Goal: Browse casually: Explore the website without a specific task or goal

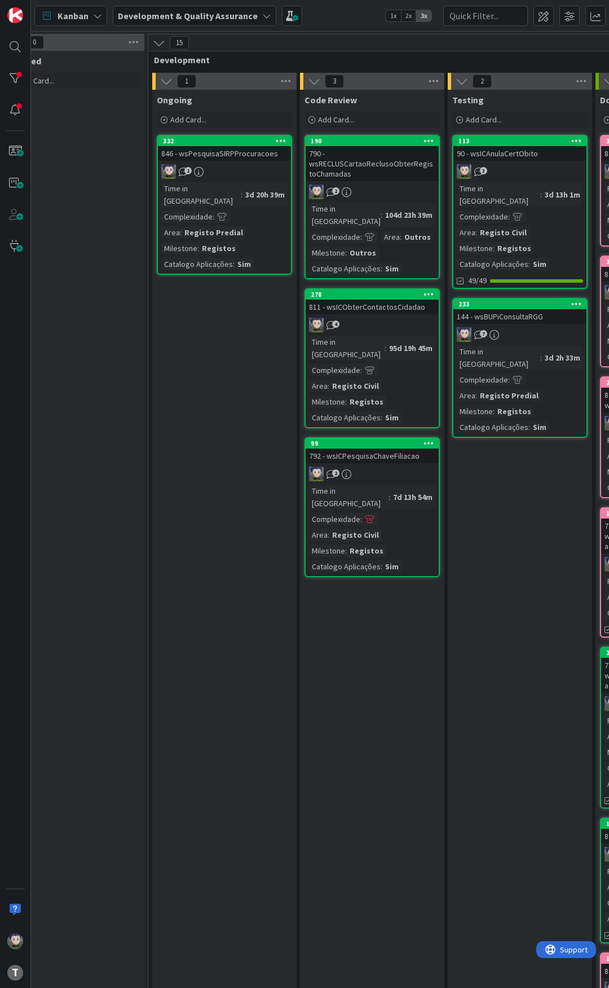
scroll to position [0, 413]
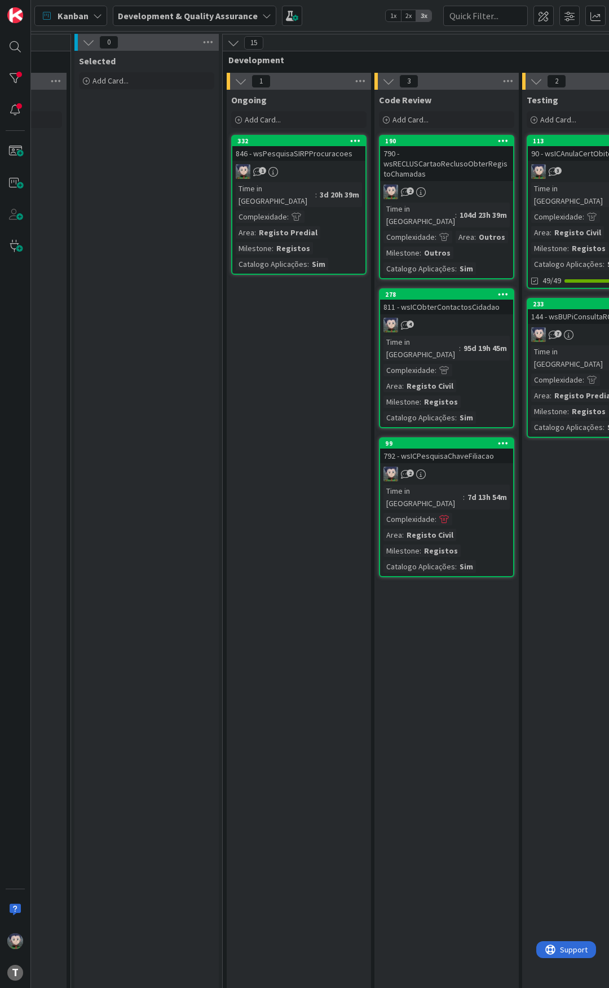
click at [354, 17] on div "Kanban Development & Quality Assurance 1x 2x 3x" at bounding box center [320, 15] width 578 height 31
click at [353, 14] on div "Kanban Development & Quality Assurance 1x 2x 3x" at bounding box center [320, 15] width 578 height 31
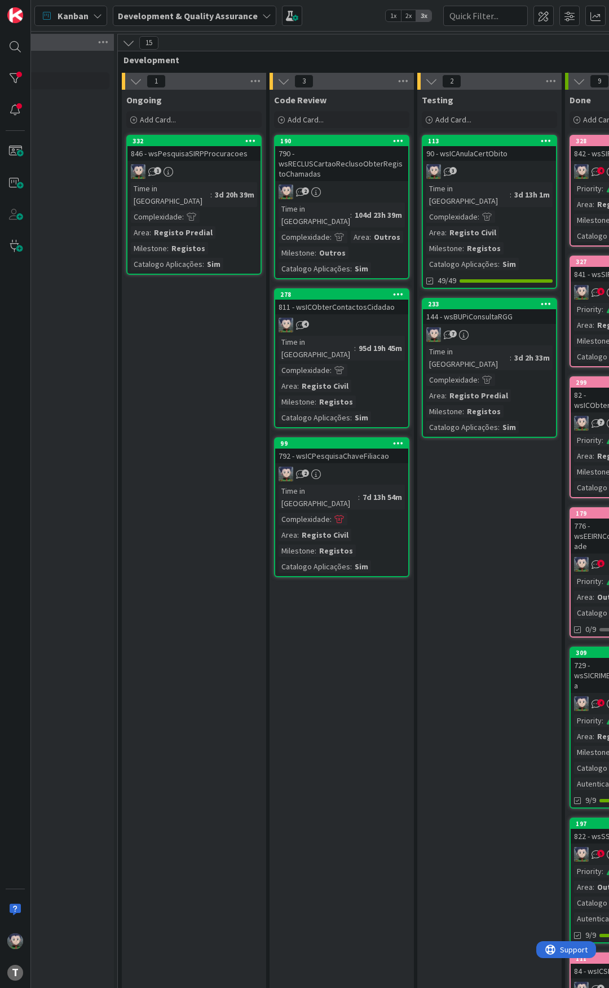
scroll to position [0, 526]
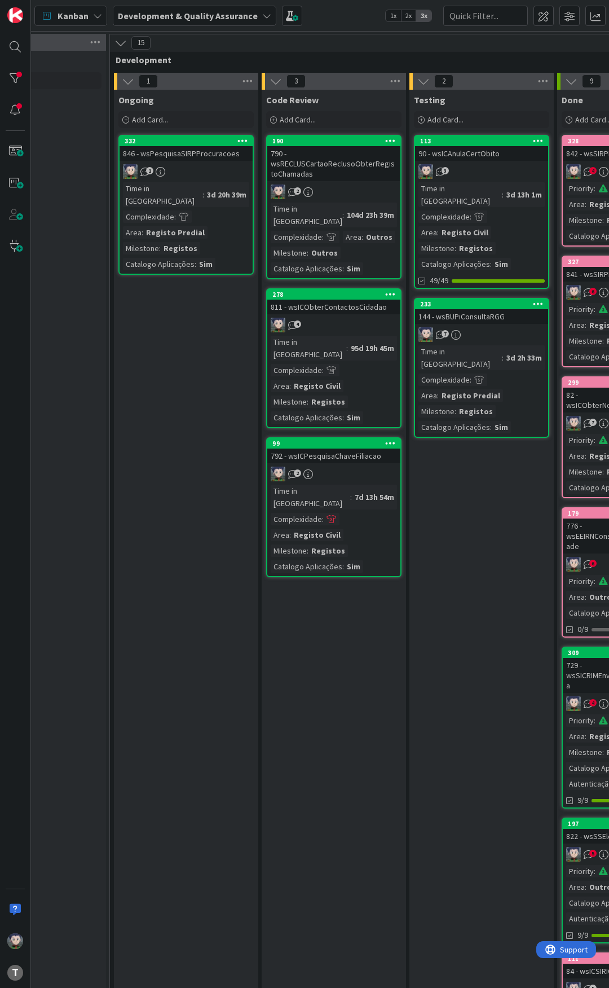
click at [356, 14] on div "Kanban Development & Quality Assurance 1x 2x 3x" at bounding box center [320, 15] width 578 height 31
click at [346, 16] on div "Kanban Development & Quality Assurance 1x 2x 3x" at bounding box center [320, 15] width 578 height 31
click at [344, 20] on div "Kanban Development & Quality Assurance 1x 2x 3x" at bounding box center [320, 15] width 578 height 31
click at [343, 16] on div "Kanban Development & Quality Assurance 1x 2x 3x" at bounding box center [320, 15] width 578 height 31
click at [349, 17] on div "Kanban Development & Quality Assurance 1x 2x 3x" at bounding box center [320, 15] width 578 height 31
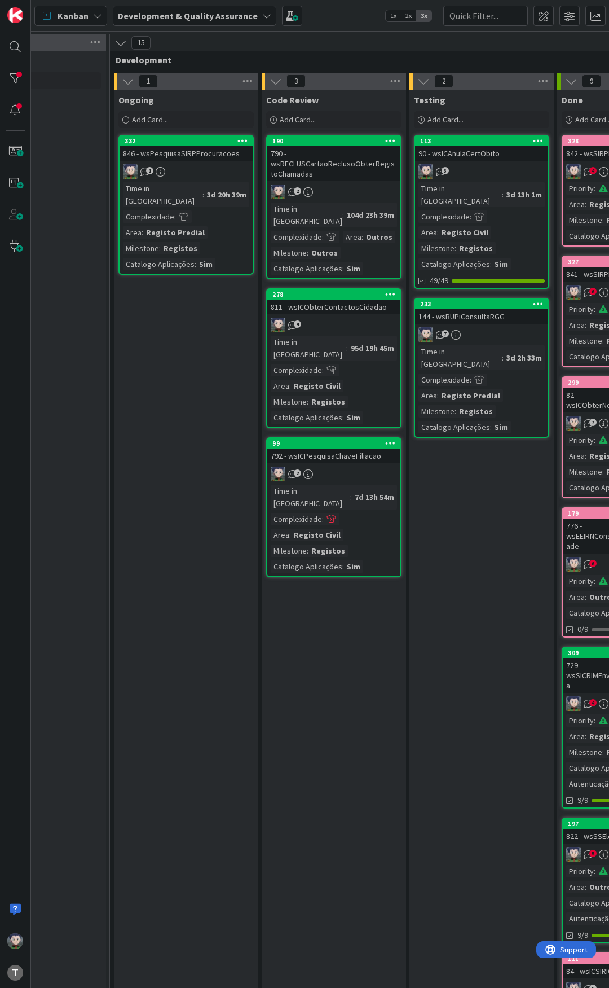
click at [358, 15] on div "Kanban Development & Quality Assurance 1x 2x 3x" at bounding box center [320, 15] width 578 height 31
click at [357, 20] on div "Kanban Development & Quality Assurance 1x 2x 3x" at bounding box center [320, 15] width 578 height 31
click at [349, 14] on div "Kanban Development & Quality Assurance 1x 2x 3x" at bounding box center [320, 15] width 578 height 31
click at [345, 17] on div "Kanban Development & Quality Assurance 1x 2x 3x" at bounding box center [320, 15] width 578 height 31
